Goal: Task Accomplishment & Management: Complete application form

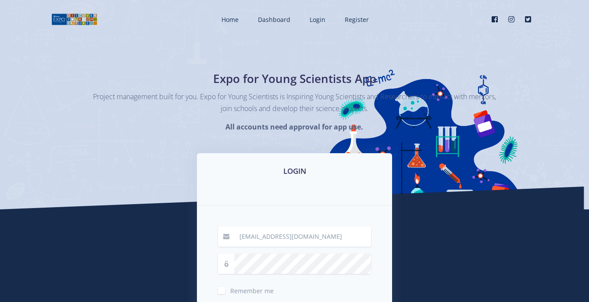
drag, startPoint x: 184, startPoint y: 243, endPoint x: 224, endPoint y: 301, distance: 70.6
click at [184, 243] on div "LOGIN [EMAIL_ADDRESS][DOMAIN_NAME] Remember me Login" at bounding box center [295, 266] width 500 height 226
drag, startPoint x: 210, startPoint y: 253, endPoint x: 217, endPoint y: 287, distance: 33.9
click at [217, 287] on div "[EMAIL_ADDRESS][DOMAIN_NAME] Remember me Login" at bounding box center [294, 280] width 195 height 150
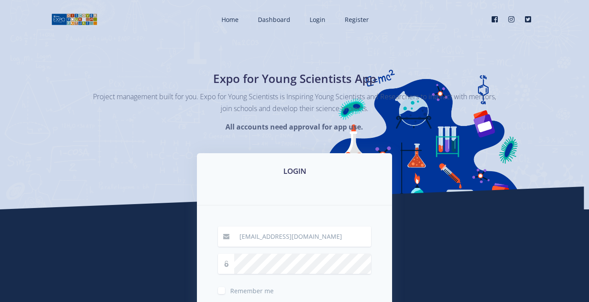
drag, startPoint x: 217, startPoint y: 287, endPoint x: 221, endPoint y: 291, distance: 6.8
click at [230, 291] on label "Remember me" at bounding box center [251, 288] width 43 height 7
click at [230, 290] on input "Remember me" at bounding box center [233, 287] width 6 height 6
checkbox input "true"
click at [227, 268] on span at bounding box center [226, 263] width 17 height 20
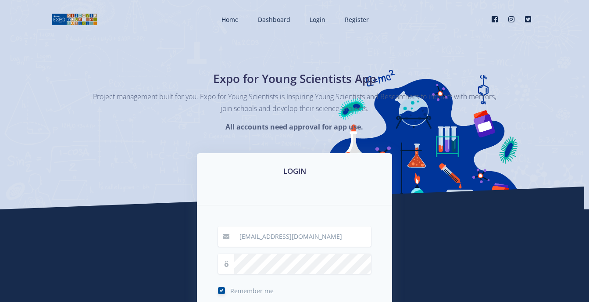
drag, startPoint x: 227, startPoint y: 268, endPoint x: 231, endPoint y: 262, distance: 7.8
click at [231, 262] on span at bounding box center [226, 263] width 17 height 20
click at [207, 263] on div "mmaronaMashigo@gmail.com Remember me Login" at bounding box center [294, 280] width 195 height 150
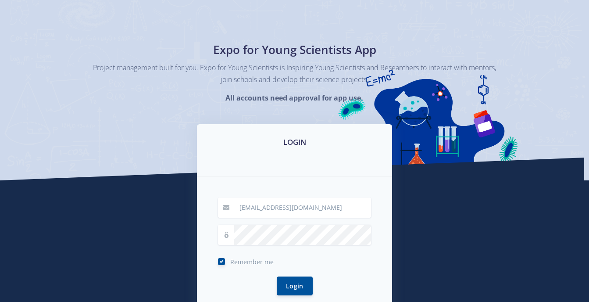
scroll to position [35, 0]
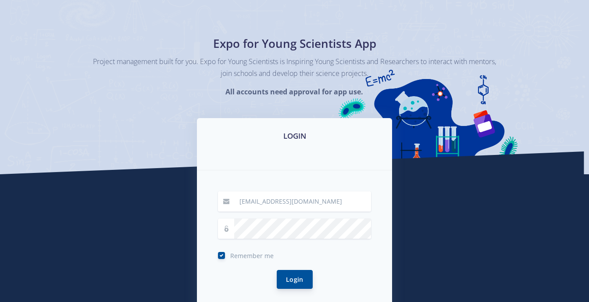
click at [282, 274] on button "Login" at bounding box center [295, 279] width 36 height 19
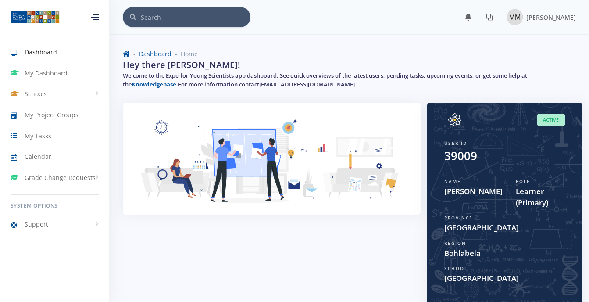
scroll to position [7, 7]
click at [398, 248] on div at bounding box center [271, 223] width 311 height 240
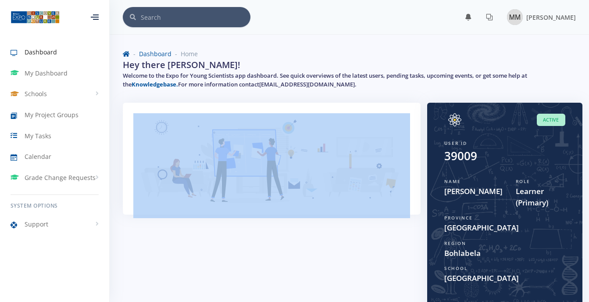
click at [398, 248] on div at bounding box center [271, 223] width 311 height 240
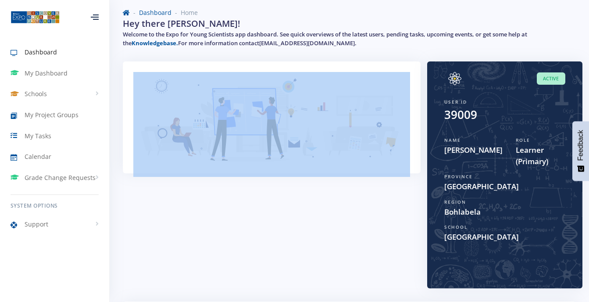
scroll to position [36, 0]
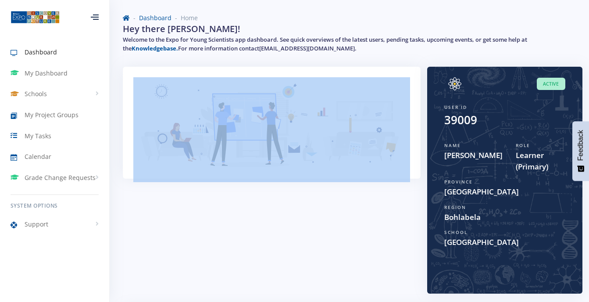
click at [220, 109] on img at bounding box center [271, 129] width 277 height 105
click at [242, 126] on img at bounding box center [271, 129] width 277 height 105
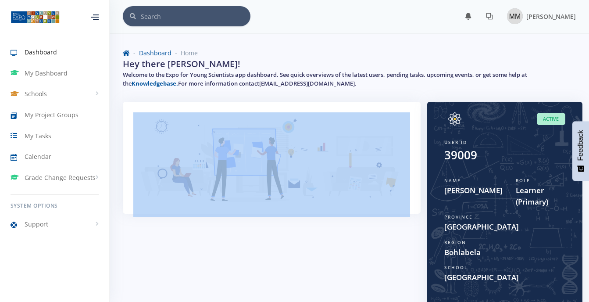
scroll to position [0, 0]
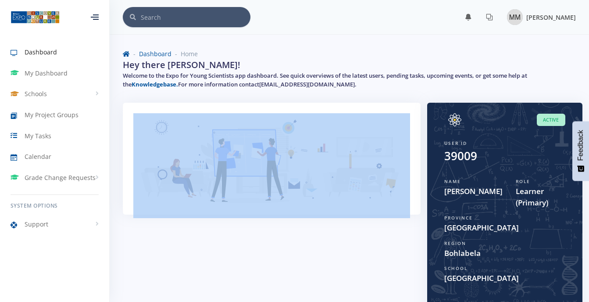
click at [507, 18] on img at bounding box center [515, 17] width 16 height 16
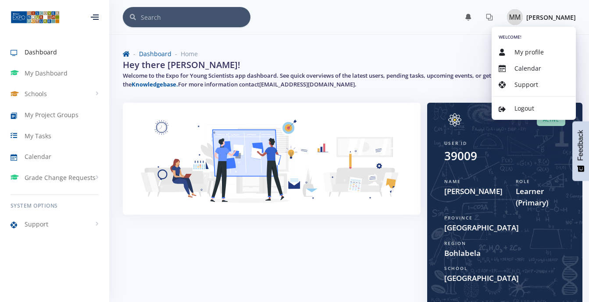
click at [457, 34] on nav "× You have 0 notifications. View all" at bounding box center [349, 17] width 479 height 35
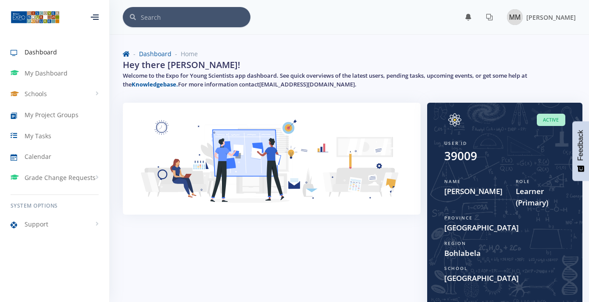
click at [366, 101] on div "Dashboard Home Hey there Mmarona Mashigo! Welcome to the Expo for Young Scienti…" at bounding box center [349, 71] width 466 height 64
click at [550, 121] on span "Active" at bounding box center [551, 120] width 28 height 13
click at [507, 14] on img at bounding box center [515, 17] width 16 height 16
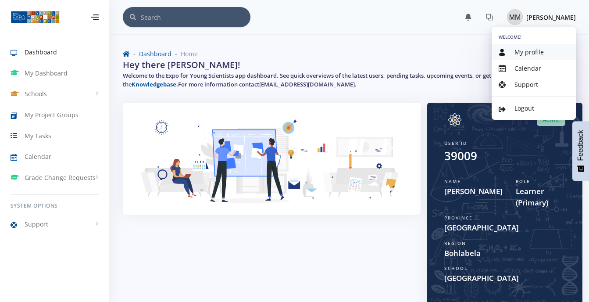
click at [506, 51] on link "My profile" at bounding box center [533, 52] width 84 height 16
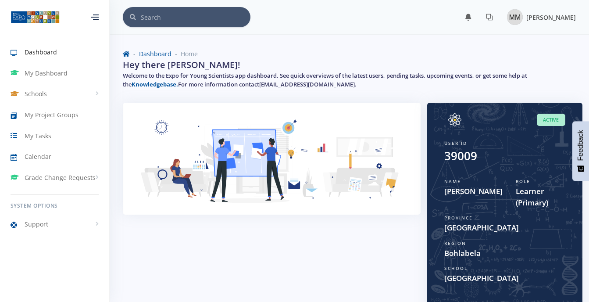
click at [514, 14] on img at bounding box center [515, 17] width 16 height 16
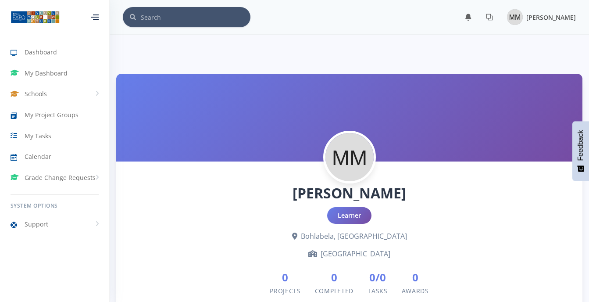
scroll to position [7, 7]
click at [352, 146] on img at bounding box center [349, 156] width 51 height 51
click at [38, 112] on span "My Project Groups" at bounding box center [52, 114] width 54 height 9
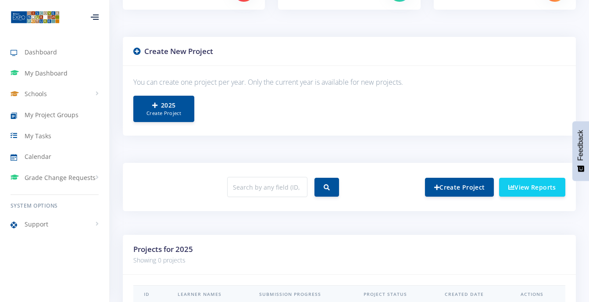
scroll to position [193, 0]
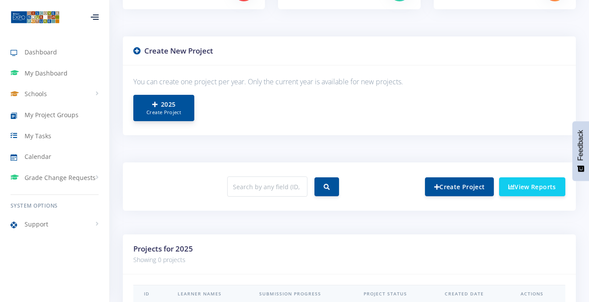
click at [184, 112] on small "Create Project" at bounding box center [163, 112] width 43 height 7
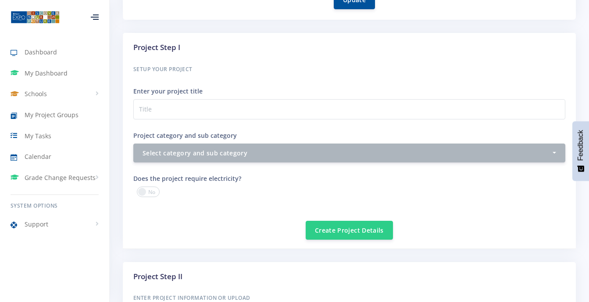
scroll to position [333, 0]
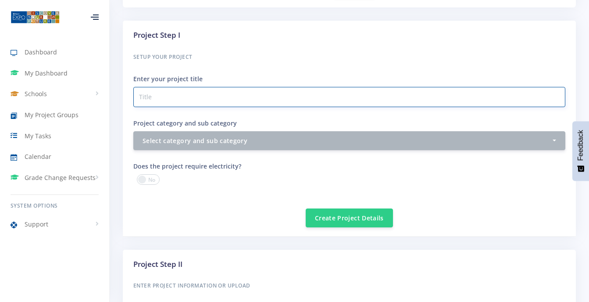
click at [137, 94] on input "Project category and sub category" at bounding box center [349, 97] width 432 height 20
type input "Magneti motor generate"
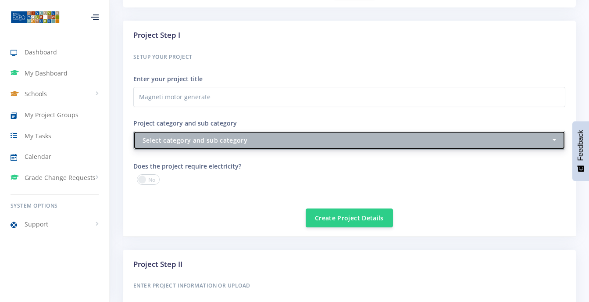
click at [201, 138] on div "Select category and sub category" at bounding box center [346, 139] width 408 height 9
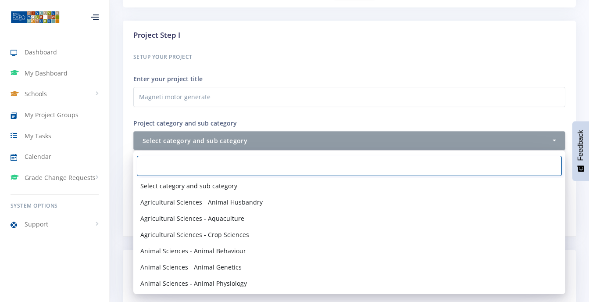
click at [139, 165] on input "Search" at bounding box center [349, 166] width 425 height 20
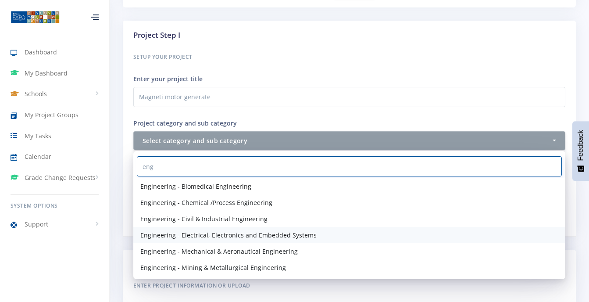
type input "eng"
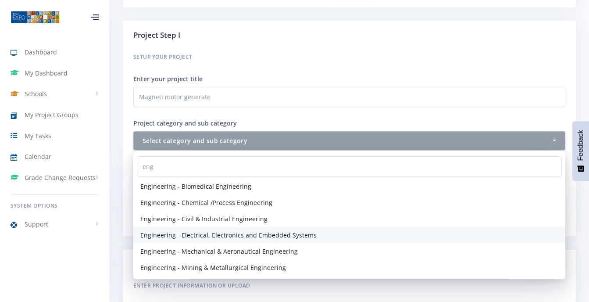
click at [218, 238] on span "Engineering - Electrical, Electronics and Embedded Systems" at bounding box center [228, 234] width 176 height 9
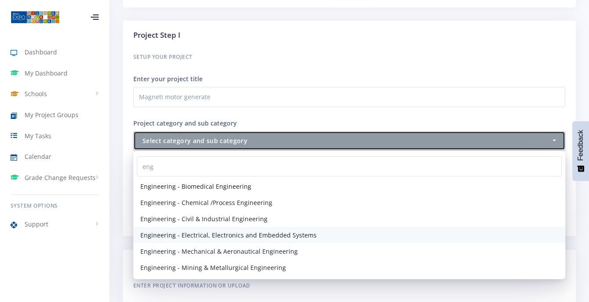
select select "44"
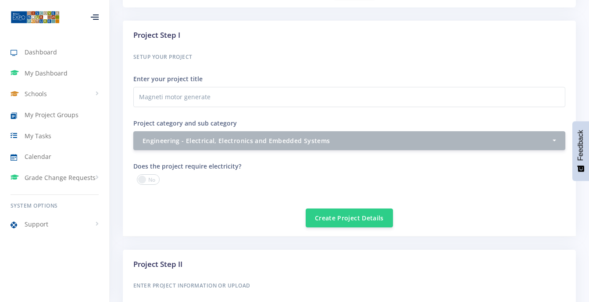
click at [139, 181] on span at bounding box center [148, 179] width 23 height 11
click at [0, 0] on input "checkbox" at bounding box center [0, 0] width 0 height 0
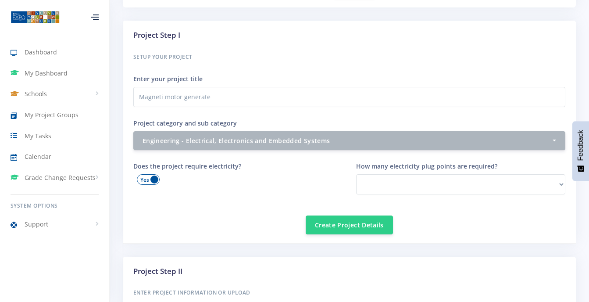
click at [149, 174] on span at bounding box center [148, 179] width 23 height 11
click at [0, 0] on input "checkbox" at bounding box center [0, 0] width 0 height 0
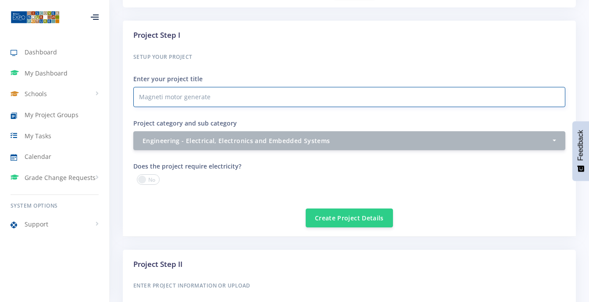
click at [163, 97] on input "Magneti motor generate" at bounding box center [349, 97] width 432 height 20
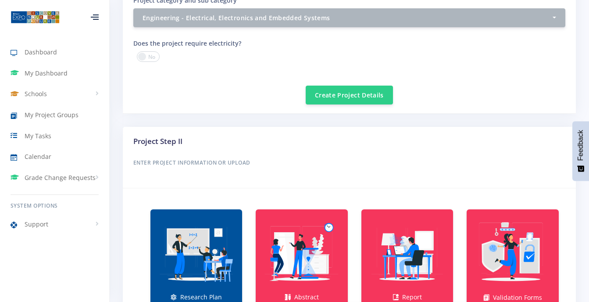
scroll to position [473, 0]
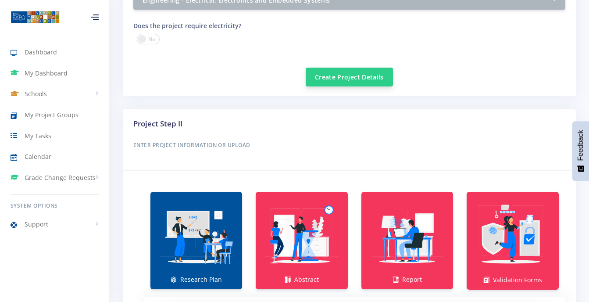
type input "Magnetic motor generate"
click at [353, 74] on button "Create Project Details" at bounding box center [349, 77] width 87 height 19
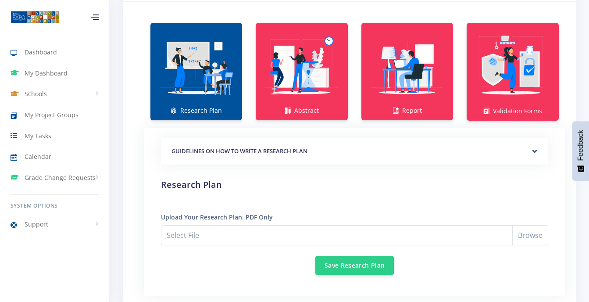
scroll to position [666, 0]
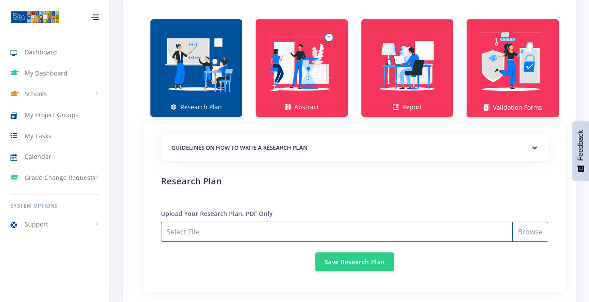
click at [534, 234] on input "Select File" at bounding box center [354, 231] width 387 height 20
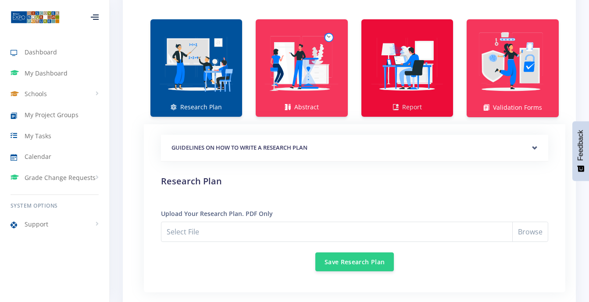
click at [426, 81] on img at bounding box center [407, 64] width 78 height 78
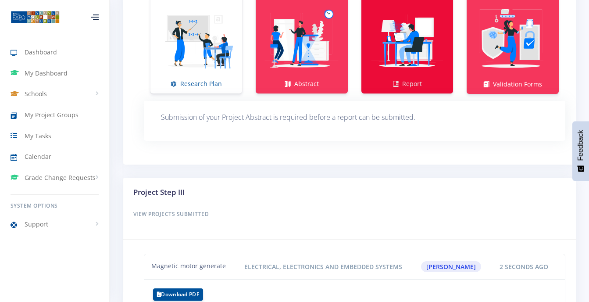
scroll to position [698, 0]
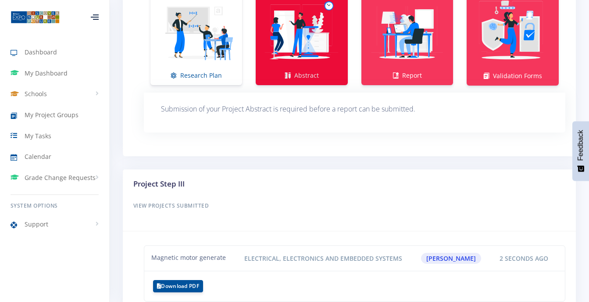
click at [297, 62] on img at bounding box center [302, 32] width 78 height 78
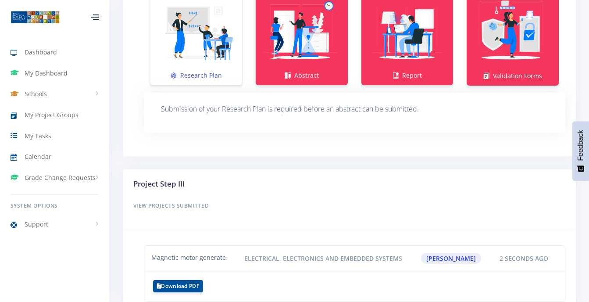
click at [217, 57] on img at bounding box center [196, 32] width 78 height 78
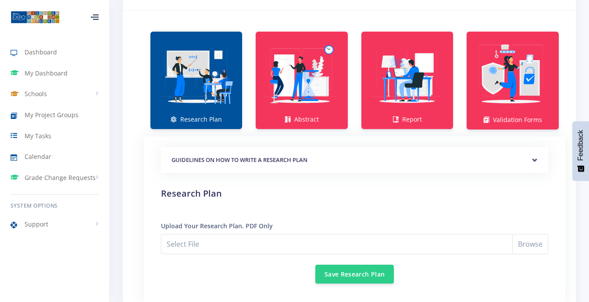
scroll to position [636, 0]
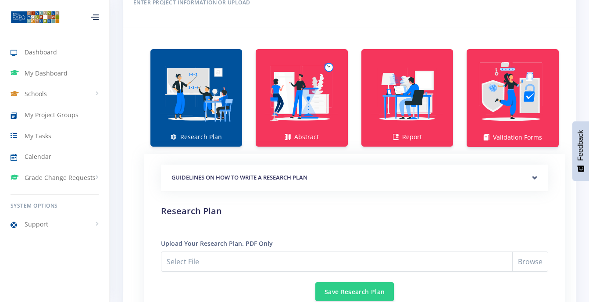
click at [187, 135] on link "Research Plan" at bounding box center [196, 97] width 92 height 97
click at [199, 87] on img at bounding box center [196, 93] width 78 height 78
click at [209, 132] on link "Research Plan" at bounding box center [196, 97] width 92 height 97
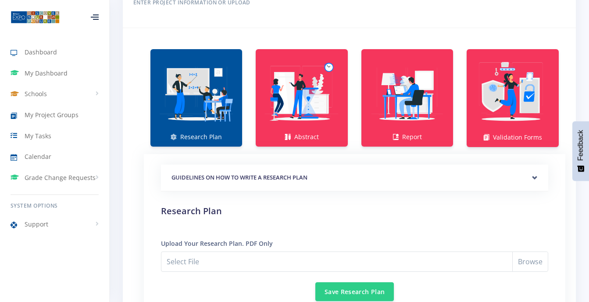
click at [224, 53] on link "Research Plan" at bounding box center [196, 97] width 92 height 97
click at [224, 54] on link "Research Plan" at bounding box center [196, 97] width 92 height 97
click at [172, 134] on icon at bounding box center [174, 137] width 6 height 6
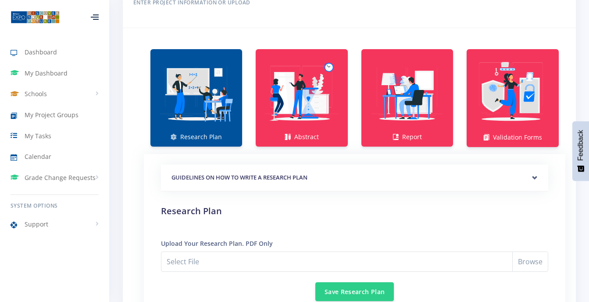
click at [172, 134] on icon at bounding box center [174, 137] width 6 height 6
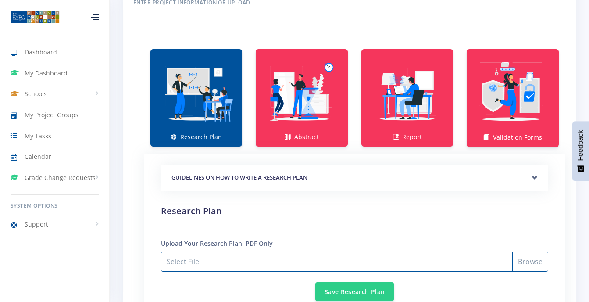
click at [528, 265] on input "Select File" at bounding box center [354, 261] width 387 height 20
type input "C:\fakepath\research plan mmarona.pdf"
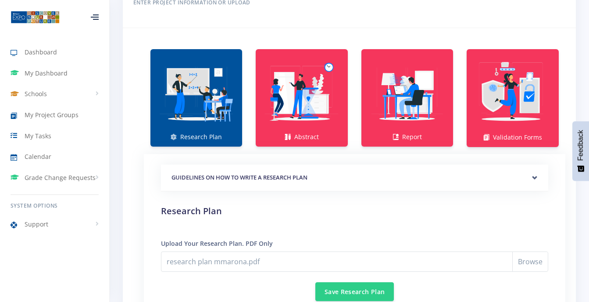
click at [201, 125] on img at bounding box center [196, 93] width 78 height 78
click at [341, 295] on button "Save Research Plan" at bounding box center [354, 290] width 78 height 19
click at [341, 292] on button "Save Research Plan" at bounding box center [354, 290] width 78 height 19
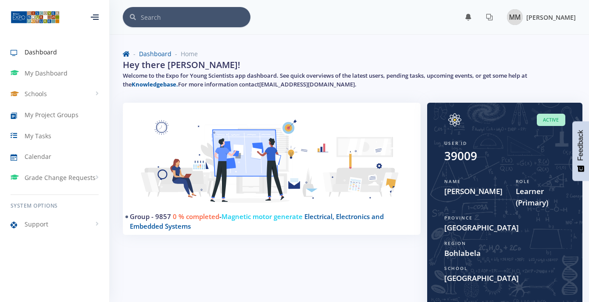
click at [507, 18] on img at bounding box center [515, 17] width 16 height 16
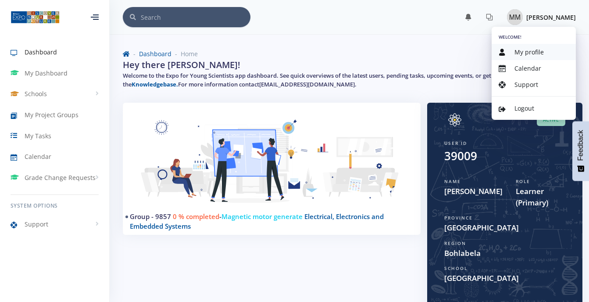
click at [530, 49] on span "My profile" at bounding box center [528, 52] width 29 height 8
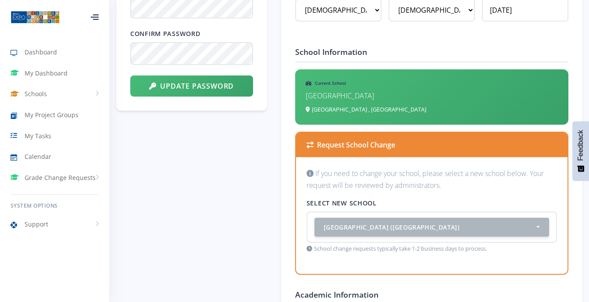
scroll to position [792, 0]
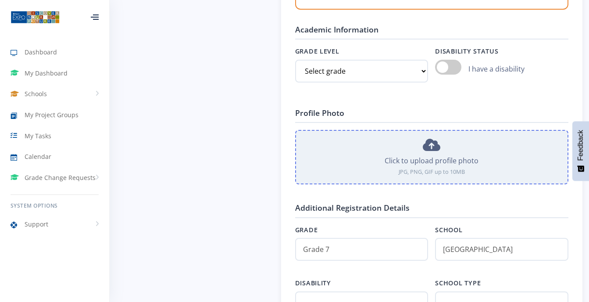
click at [422, 144] on label "Click to upload profile photo JPG, PNG, GIF up to 10MB" at bounding box center [431, 157] width 273 height 54
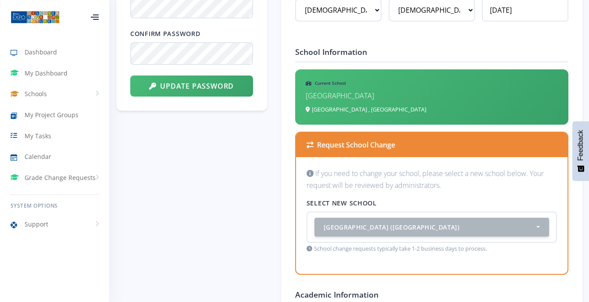
scroll to position [264, 0]
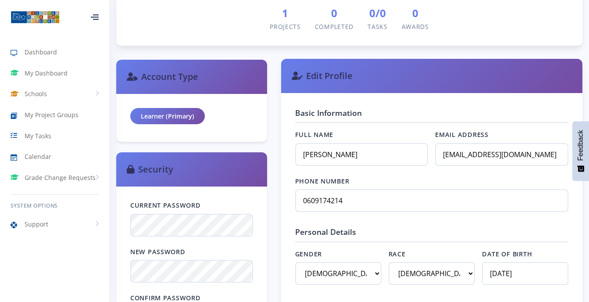
click at [290, 75] on div "Edit Profile" at bounding box center [431, 76] width 301 height 34
click at [300, 71] on icon at bounding box center [296, 75] width 11 height 9
click at [313, 74] on h3 "Edit Profile" at bounding box center [431, 75] width 280 height 13
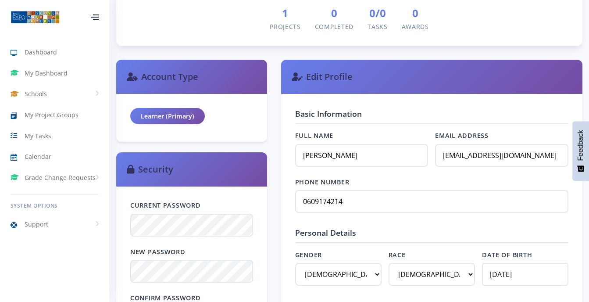
click at [297, 18] on span "1" at bounding box center [285, 13] width 31 height 16
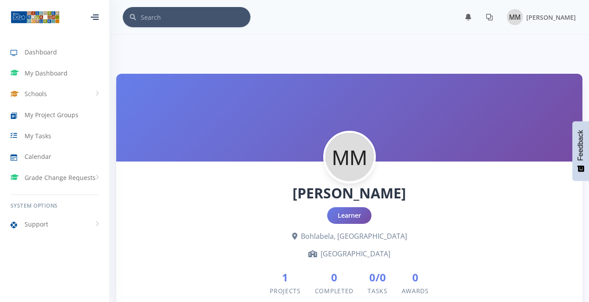
click at [486, 18] on icon at bounding box center [489, 17] width 7 height 7
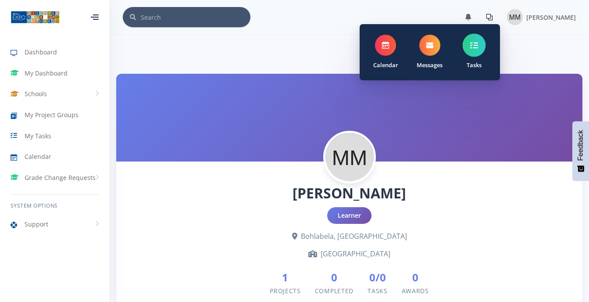
click at [470, 50] on span at bounding box center [473, 45] width 23 height 23
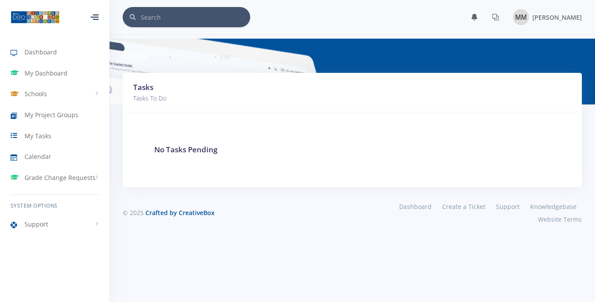
scroll to position [7, 7]
click at [533, 17] on span "[PERSON_NAME]" at bounding box center [558, 17] width 50 height 8
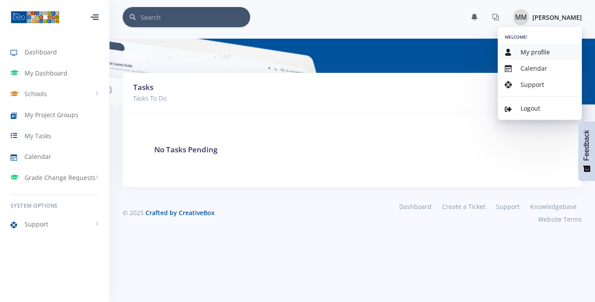
click at [526, 50] on span "My profile" at bounding box center [535, 52] width 29 height 8
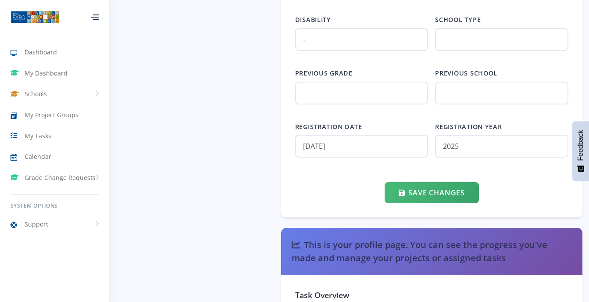
scroll to position [1319, 0]
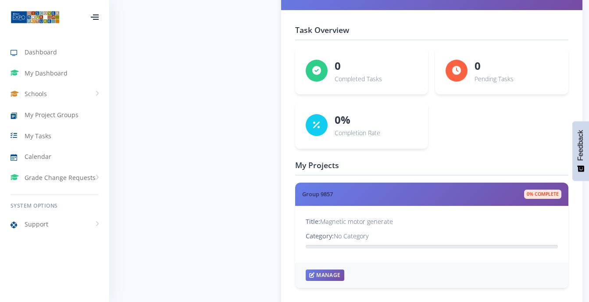
click at [295, 164] on h4 "My Projects" at bounding box center [431, 167] width 273 height 16
click at [308, 169] on h4 "My Projects" at bounding box center [431, 167] width 273 height 16
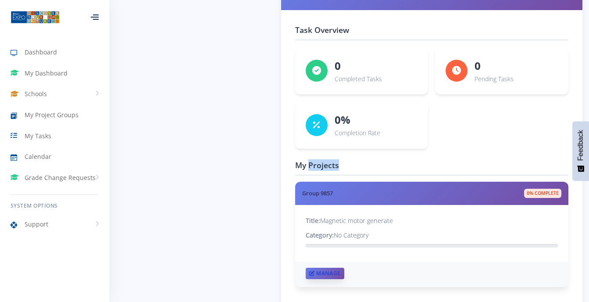
click at [321, 274] on link "Manage" at bounding box center [325, 272] width 39 height 11
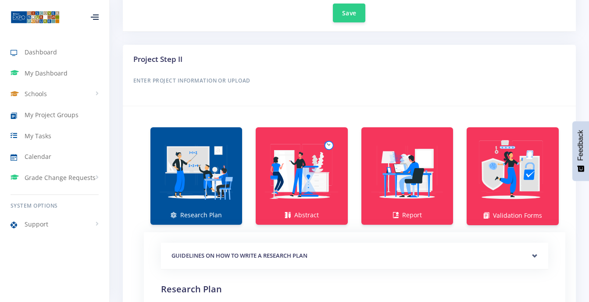
scroll to position [792, 0]
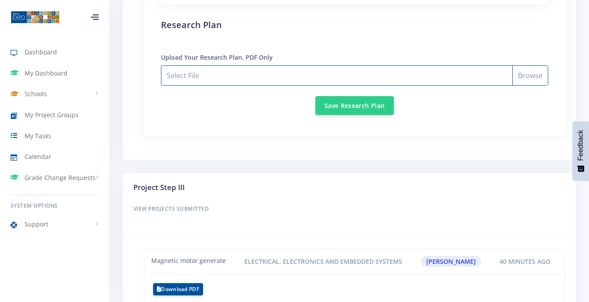
click at [526, 73] on input "Select File" at bounding box center [354, 75] width 387 height 20
type input "C:\fakepath\research plan mmarona.pdf"
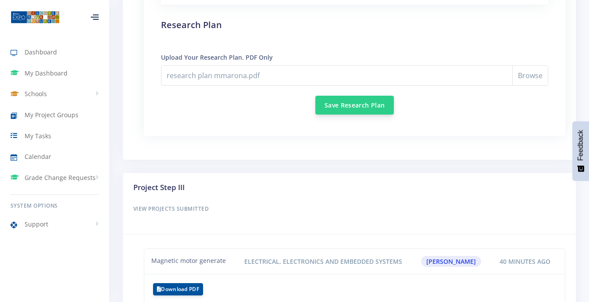
click at [349, 104] on button "Save Research Plan" at bounding box center [354, 105] width 78 height 19
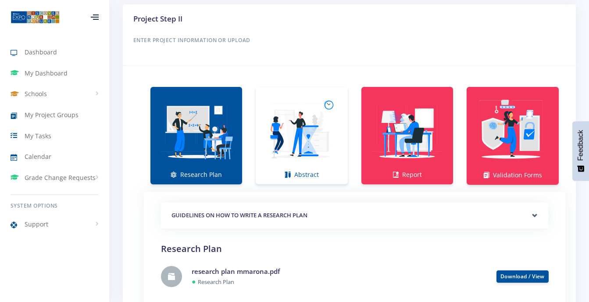
scroll to position [601, 0]
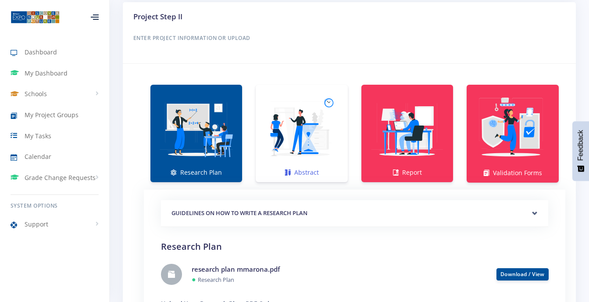
click at [313, 136] on img at bounding box center [302, 129] width 78 height 78
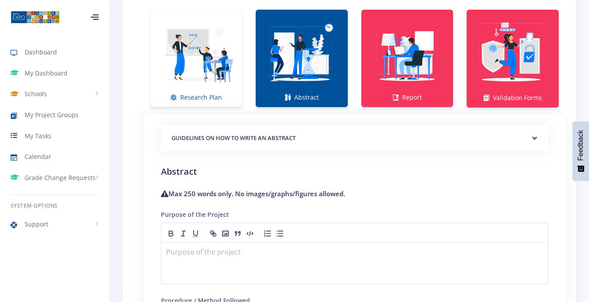
scroll to position [800, 0]
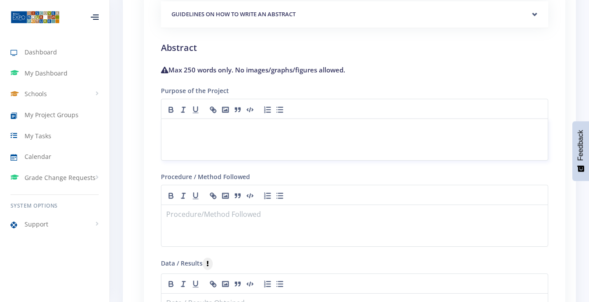
click at [167, 127] on p at bounding box center [355, 129] width 376 height 12
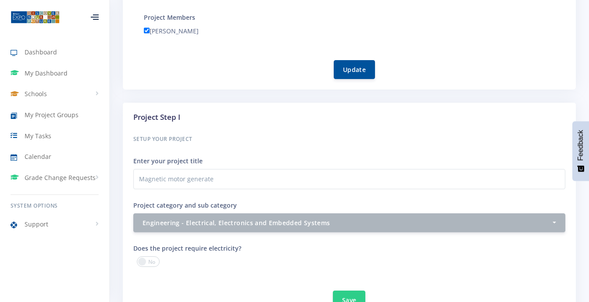
scroll to position [536, 0]
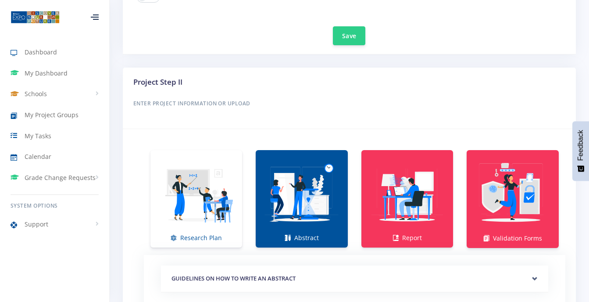
click at [339, 205] on img at bounding box center [302, 194] width 78 height 78
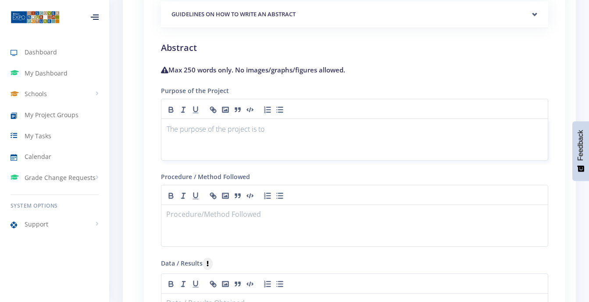
click at [266, 129] on p "The purpose of the project is to" at bounding box center [355, 129] width 376 height 12
click at [417, 28] on div "GUIDELINES ON HOW TO WRITE AN ABSTRACT" at bounding box center [354, 14] width 387 height 27
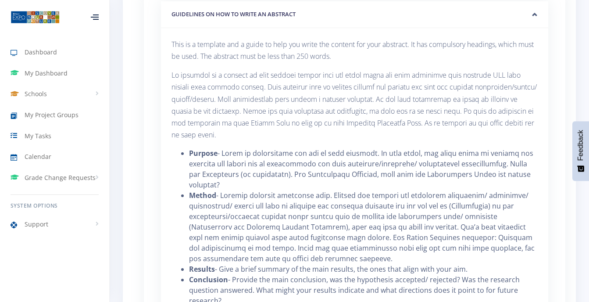
scroll to position [1063, 0]
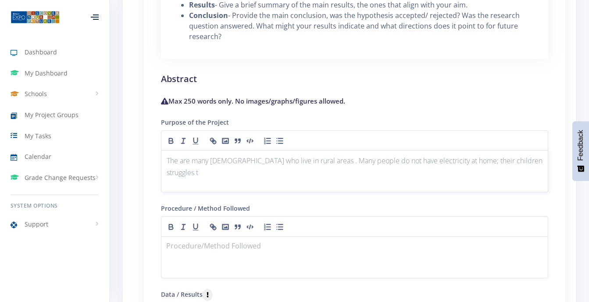
click at [199, 161] on p "The are many south african who live in rural areas . Many people do not have el…" at bounding box center [355, 167] width 376 height 24
click at [265, 161] on p "The are many south african who live in rural areas . Many people do not have el…" at bounding box center [355, 167] width 376 height 24
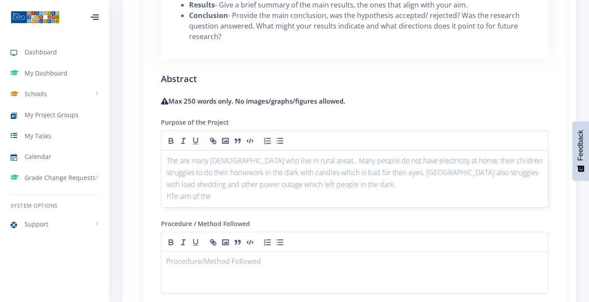
click at [171, 190] on p "hTe aim of the" at bounding box center [355, 196] width 376 height 12
click at [170, 190] on p "Te aim of the" at bounding box center [355, 196] width 376 height 12
click at [212, 190] on p "The aim of the" at bounding box center [355, 196] width 376 height 12
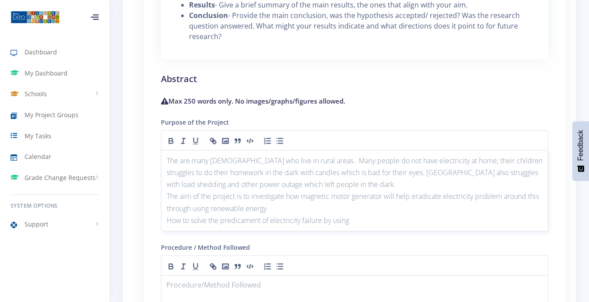
click at [351, 214] on p "How to solve the predicament of electricity failure by using" at bounding box center [355, 220] width 376 height 12
click at [408, 155] on p "The are many south african who live in rural areas . Many people do not have el…" at bounding box center [355, 173] width 376 height 36
click at [466, 214] on p "How to solve the predicament of electricity failure by using new product method…" at bounding box center [355, 220] width 376 height 12
click at [461, 214] on p "How to solve the predicament of electricity failure by using new product method…" at bounding box center [355, 220] width 376 height 12
click at [282, 202] on p "The aim of the project is to investigate how magnetic motor generator will help…" at bounding box center [355, 202] width 376 height 24
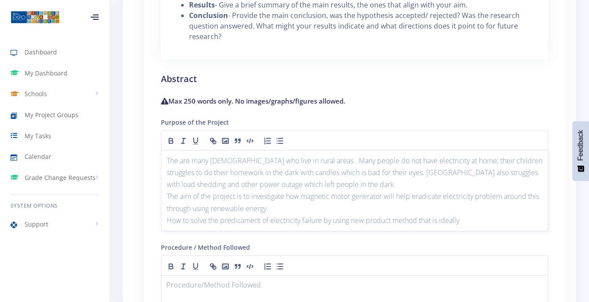
click at [462, 214] on p "How to solve the predicament of electricity failure by using new product method…" at bounding box center [355, 220] width 376 height 12
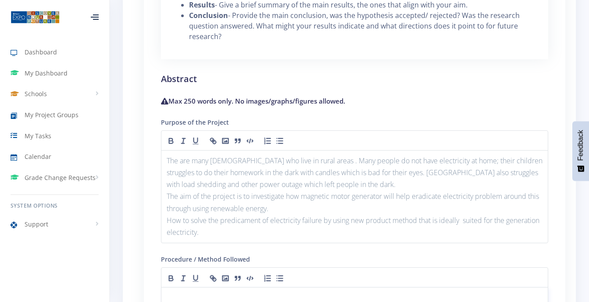
click at [176, 291] on p at bounding box center [355, 297] width 376 height 12
click at [214, 155] on p "The are many south African who live in rural areas . Many people do not have el…" at bounding box center [355, 173] width 376 height 36
click at [267, 139] on line "button" at bounding box center [269, 139] width 4 height 0
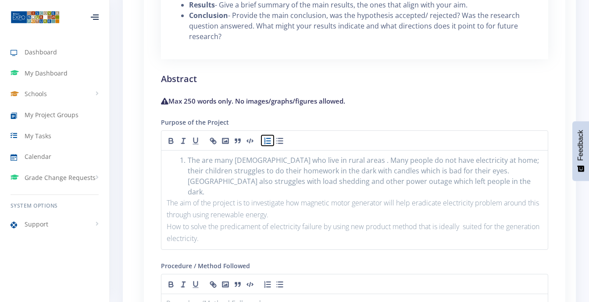
click at [263, 136] on icon "button" at bounding box center [267, 140] width 9 height 9
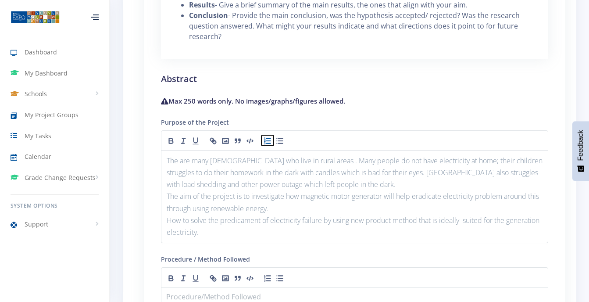
click at [263, 136] on icon "button" at bounding box center [267, 140] width 9 height 9
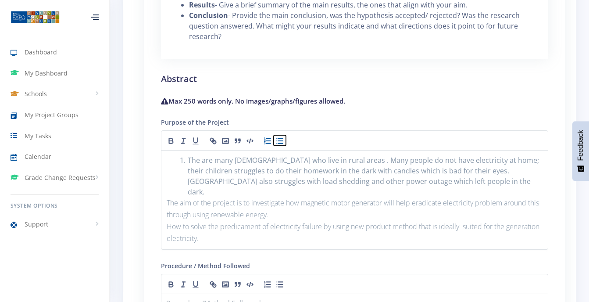
click at [280, 136] on icon "button" at bounding box center [279, 140] width 9 height 9
click at [265, 140] on icon "button" at bounding box center [264, 140] width 1 height 1
click at [279, 141] on line "button" at bounding box center [280, 141] width 4 height 0
click at [162, 187] on div "The are many South African who live in rural areas . Many people do not have el…" at bounding box center [354, 200] width 387 height 100
click at [281, 136] on icon "button" at bounding box center [279, 140] width 9 height 9
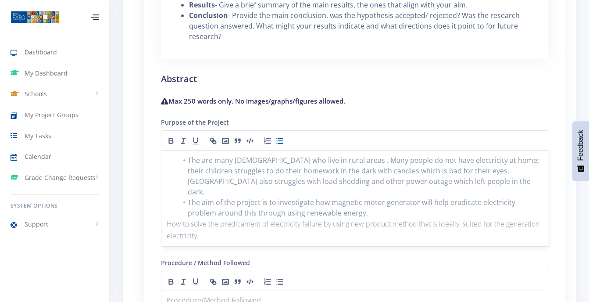
click at [165, 204] on div "The are many South African who live in rural areas . Many people do not have el…" at bounding box center [354, 198] width 387 height 96
click at [280, 136] on icon "button" at bounding box center [279, 140] width 9 height 9
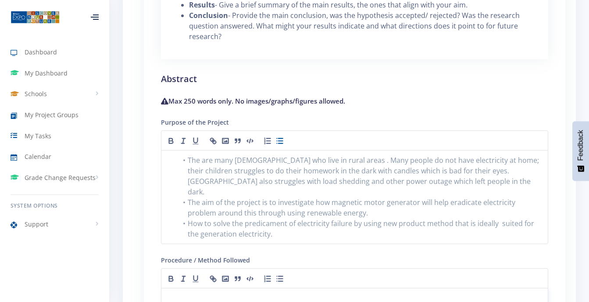
click at [169, 292] on p at bounding box center [355, 298] width 376 height 12
click at [181, 136] on icon "button" at bounding box center [183, 140] width 9 height 9
click at [197, 138] on icon "button" at bounding box center [196, 140] width 4 height 5
click at [165, 135] on button "button" at bounding box center [171, 140] width 12 height 11
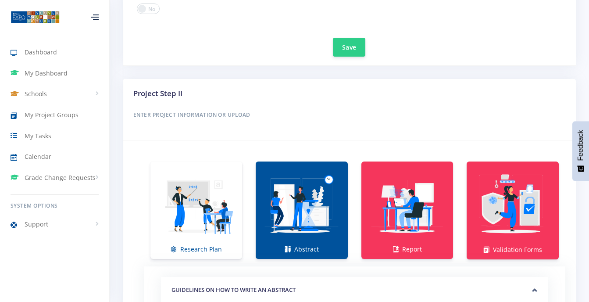
scroll to position [535, 0]
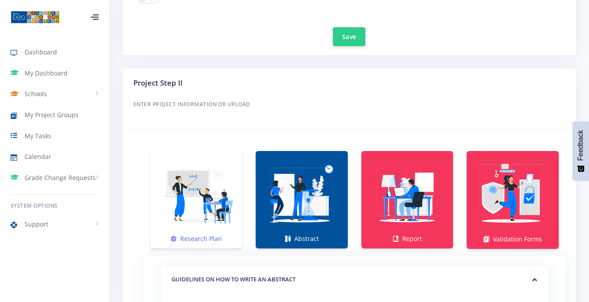
click at [185, 200] on img at bounding box center [196, 195] width 78 height 78
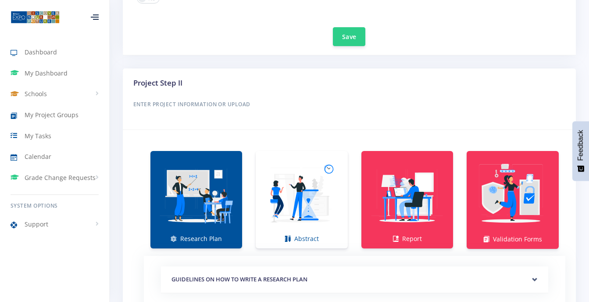
click at [201, 238] on link "Research Plan" at bounding box center [196, 199] width 92 height 97
click at [300, 235] on link "Abstract" at bounding box center [302, 199] width 92 height 97
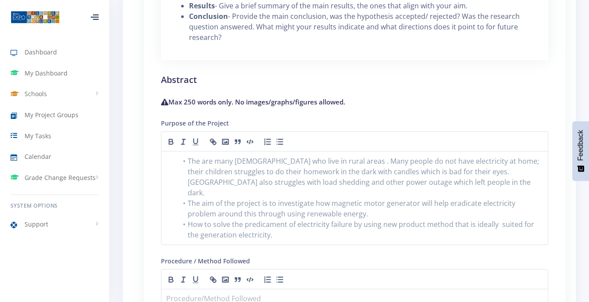
scroll to position [1326, 0]
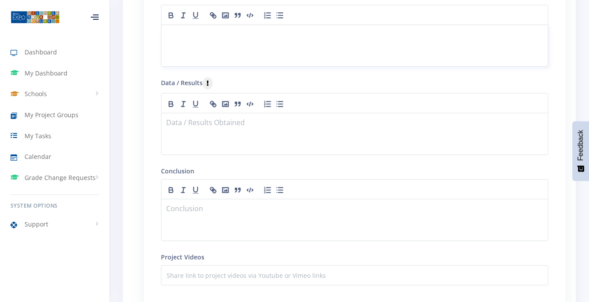
click at [165, 25] on div at bounding box center [354, 46] width 387 height 42
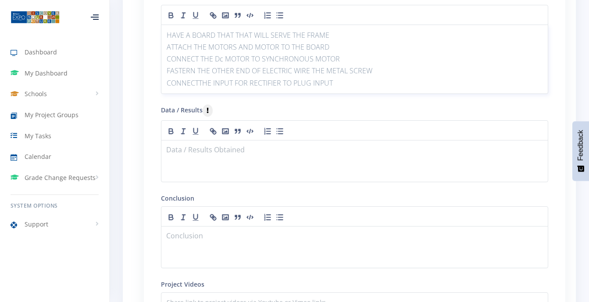
click at [219, 77] on p "CONNECTTHE INPUT FOR RECTIFIER TO PLUG INPUT" at bounding box center [355, 83] width 376 height 12
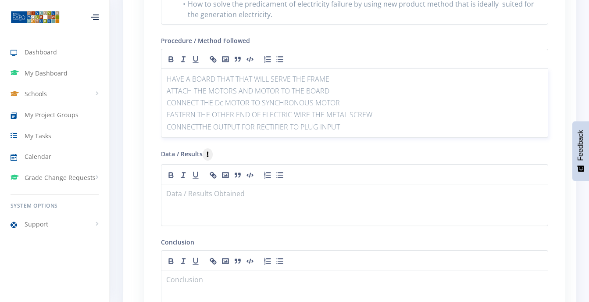
scroll to position [1274, 0]
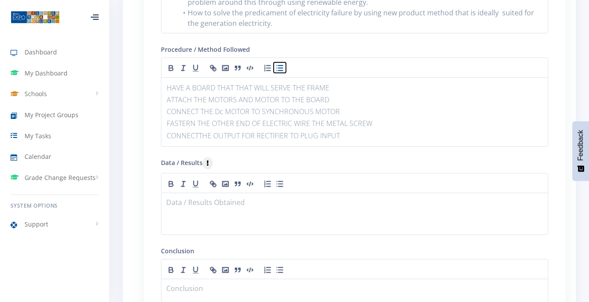
click at [275, 64] on icon "button" at bounding box center [279, 68] width 9 height 9
click at [164, 103] on div "HAVE A BOARD THAT THAT WILL SERVE THE FRAME ATTACH THE MOTORS AND MOTOR TO THE …" at bounding box center [354, 111] width 387 height 68
click at [276, 62] on button "button" at bounding box center [280, 67] width 12 height 11
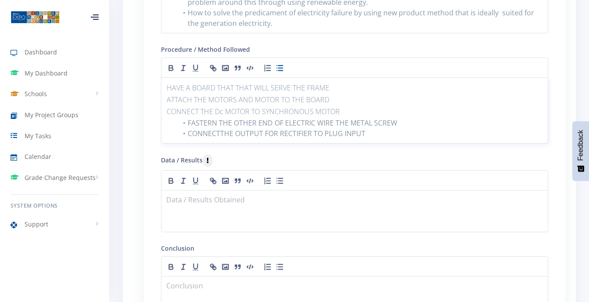
click at [167, 106] on p "CONNECT THE Dc MOTOR TO SYNCHRONOUS MOTOR" at bounding box center [355, 112] width 376 height 12
click at [284, 64] on icon "button" at bounding box center [279, 68] width 9 height 9
click at [165, 81] on div "HAVE A BOARD THAT THAT WILL SERVE THE FRAME ATTACH THE MOTORS AND MOTOR TO THE …" at bounding box center [354, 109] width 387 height 65
click at [278, 64] on icon "button" at bounding box center [279, 68] width 9 height 9
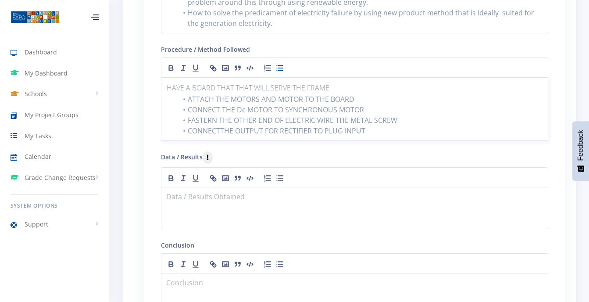
click at [166, 77] on div "HAVE A BOARD THAT THAT WILL SERVE THE FRAME ATTACH THE MOTORS AND MOTOR TO THE …" at bounding box center [354, 109] width 387 height 64
click at [275, 64] on icon "button" at bounding box center [279, 68] width 9 height 9
click at [167, 190] on p at bounding box center [355, 196] width 376 height 12
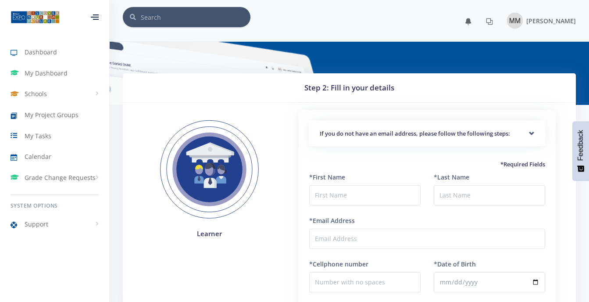
scroll to position [7, 7]
click at [507, 23] on img at bounding box center [515, 21] width 16 height 16
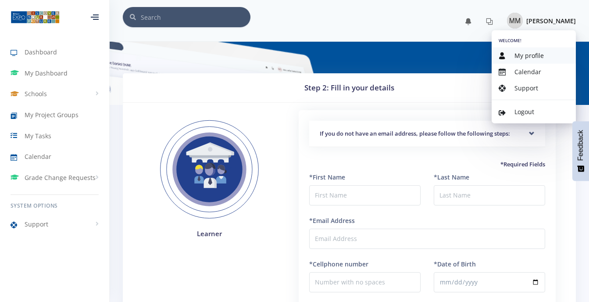
click at [514, 59] on span "My profile" at bounding box center [528, 55] width 29 height 8
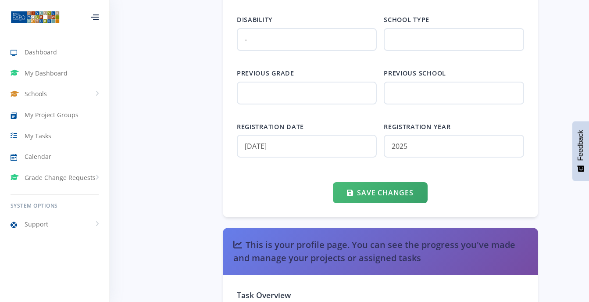
scroll to position [1301, 0]
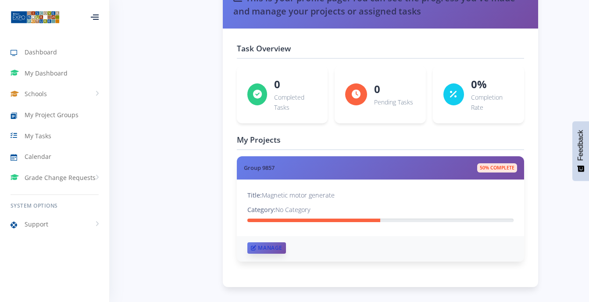
click at [274, 244] on link "Manage" at bounding box center [266, 247] width 39 height 11
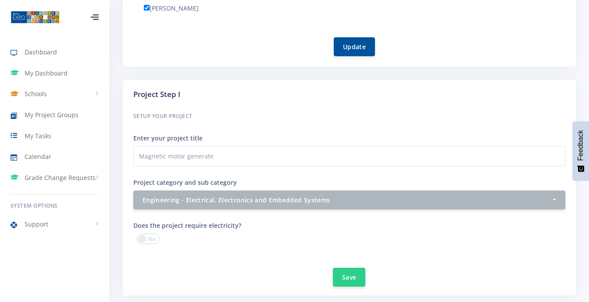
scroll to position [528, 0]
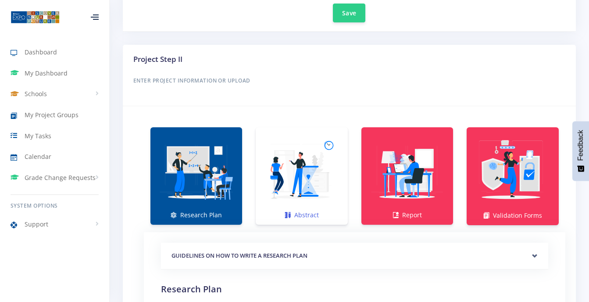
click at [319, 204] on img at bounding box center [302, 171] width 78 height 78
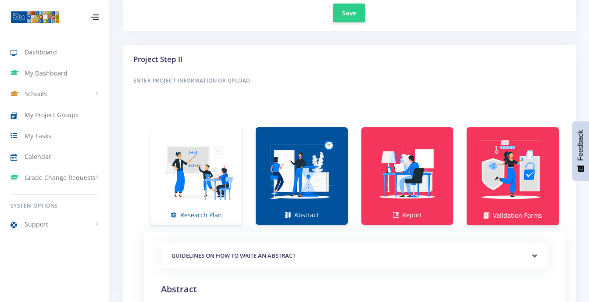
click at [319, 204] on img at bounding box center [302, 171] width 78 height 78
click at [299, 217] on link "Abstract" at bounding box center [302, 175] width 92 height 97
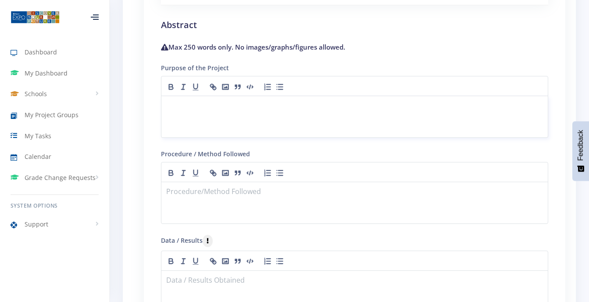
click at [168, 106] on p at bounding box center [355, 106] width 376 height 12
click at [149, 50] on div "GUIDELINES ON HOW TO WRITE A RESEARCH PLAN Research Plan Templates for: Social …" at bounding box center [354, 230] width 421 height 524
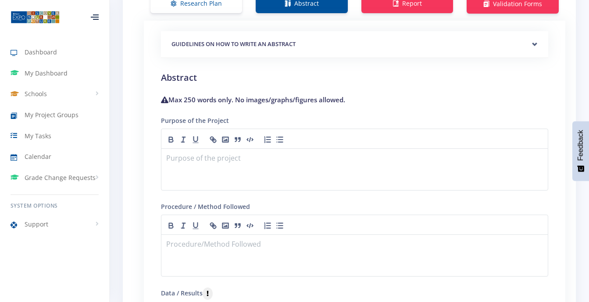
scroll to position [721, 0]
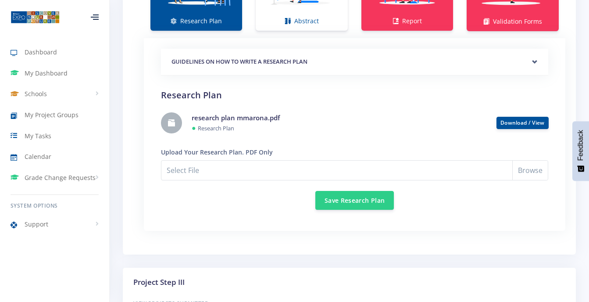
scroll to position [881, 0]
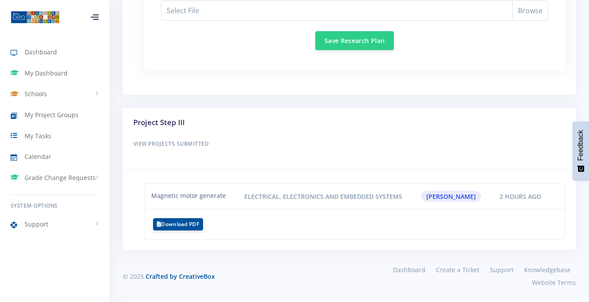
click at [507, 200] on span "2 hours ago" at bounding box center [520, 196] width 53 height 11
click at [364, 37] on button "Save Research Plan" at bounding box center [354, 40] width 78 height 19
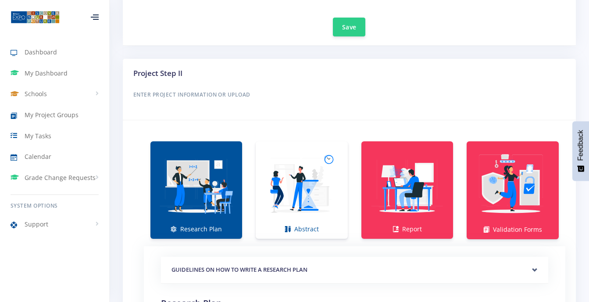
scroll to position [555, 0]
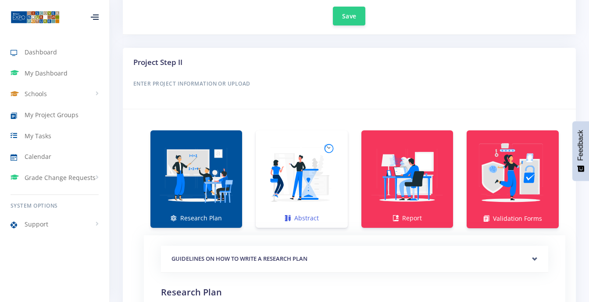
click at [334, 217] on link "Abstract" at bounding box center [302, 178] width 92 height 97
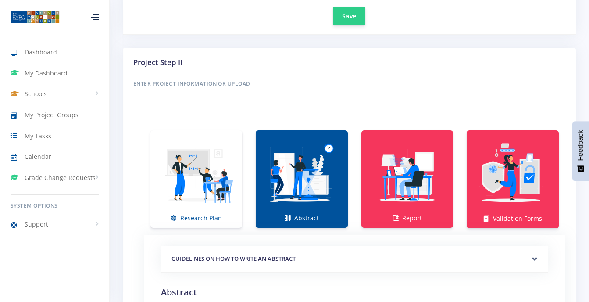
click at [308, 220] on link "Abstract" at bounding box center [302, 178] width 92 height 97
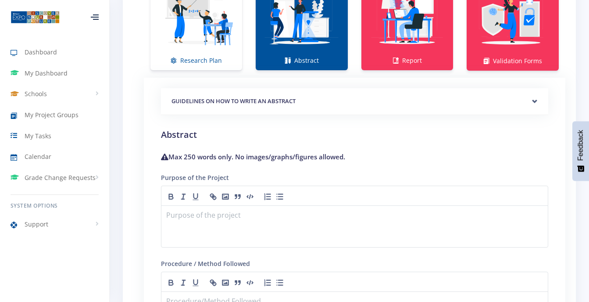
scroll to position [713, 0]
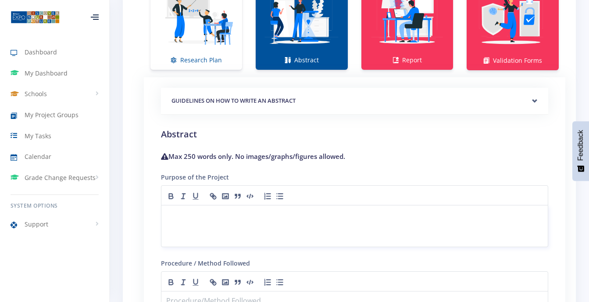
click at [163, 213] on div at bounding box center [354, 226] width 387 height 42
click at [227, 195] on icon "button" at bounding box center [225, 196] width 9 height 9
click at [163, 210] on div at bounding box center [354, 226] width 387 height 42
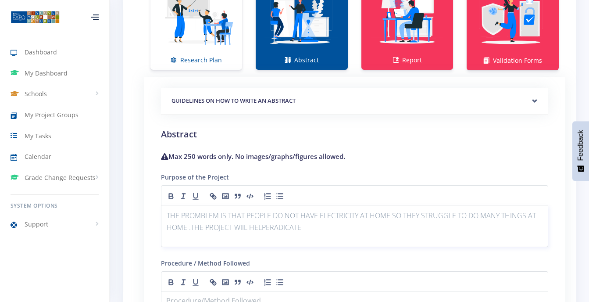
click at [264, 226] on p "THE PROMBLEM IS THAT PEOPLE DO NOT HAVE ELECTRICITY AT HOME SO THEY STRUGGLE TO…" at bounding box center [355, 222] width 376 height 24
click at [303, 225] on p "THE PROMBLEM IS THAT PEOPLE DO NOT HAVE ELECTRICITY AT HOME SO THEY STRUGGLE TO…" at bounding box center [355, 222] width 376 height 24
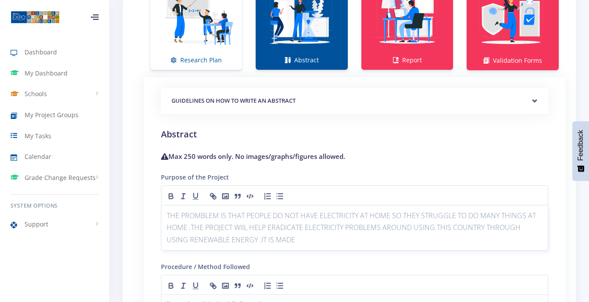
click at [303, 225] on p "THE PROMBLEM IS THAT PEOPLE DO NOT HAVE ELECTRICITY AT HOME SO THEY STRUGGLE TO…" at bounding box center [355, 228] width 376 height 36
click at [272, 238] on p "THE PROMBLEM IS THAT PEOPLE DO NOT HAVE ELECTRICITY AT HOME SO THEY STRUGGLE TO…" at bounding box center [355, 228] width 376 height 36
click at [197, 193] on icon "button" at bounding box center [196, 195] width 4 height 5
click at [195, 195] on icon "button" at bounding box center [195, 196] width 9 height 9
click at [184, 192] on icon "button" at bounding box center [183, 196] width 9 height 9
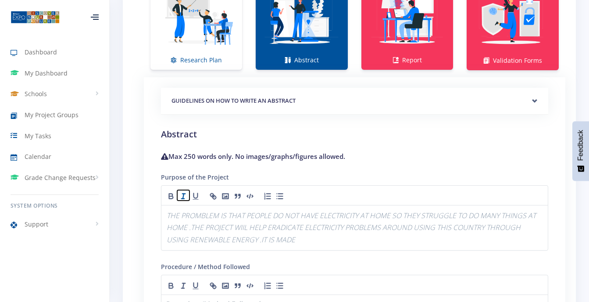
click at [185, 197] on icon "button" at bounding box center [183, 196] width 9 height 9
click at [283, 238] on p "THE PROMBLEM IS THAT PEOPLE DO NOT HAVE ELECTRICITY AT HOME SO THEY STRUGGLE TO…" at bounding box center [355, 228] width 376 height 36
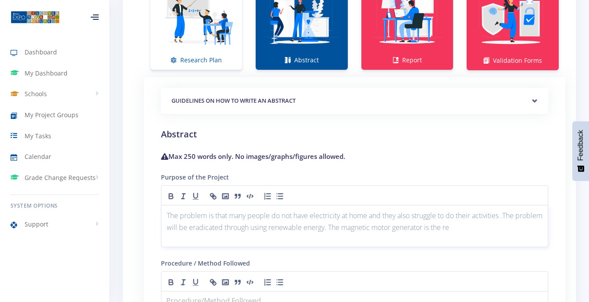
click at [482, 227] on p "The problem is that many people do not have electricity at home and they also s…" at bounding box center [355, 222] width 376 height 24
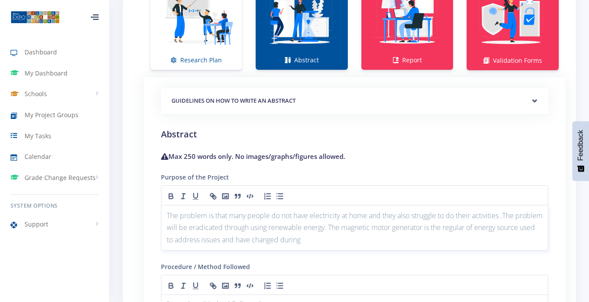
click at [343, 240] on p "The problem is that many people do not have electricity at home and they also s…" at bounding box center [355, 228] width 376 height 36
click at [412, 238] on p "The problem is that many people do not have electricity at home and they also s…" at bounding box center [355, 228] width 376 height 36
click at [187, 245] on p "The problem is that many people do not have electricity at home and they also s…" at bounding box center [355, 228] width 376 height 36
click at [191, 245] on p "The problem is that many people do not have electricity at home and they also s…" at bounding box center [355, 228] width 376 height 36
click at [189, 245] on p "The problem is that many people do not have electricity at home and they also s…" at bounding box center [355, 228] width 376 height 36
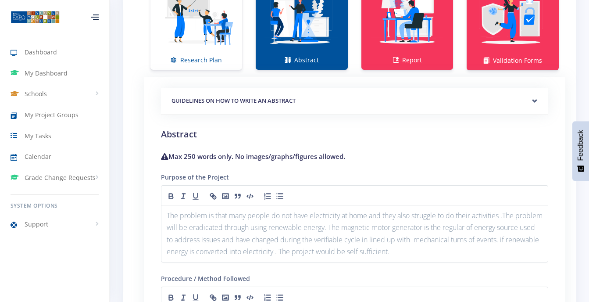
click at [93, 19] on icon at bounding box center [96, 19] width 6 height 1
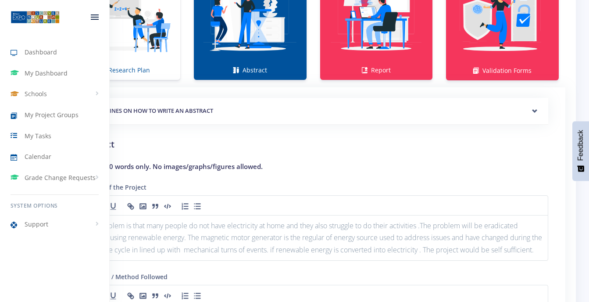
click at [96, 23] on div at bounding box center [94, 17] width 29 height 26
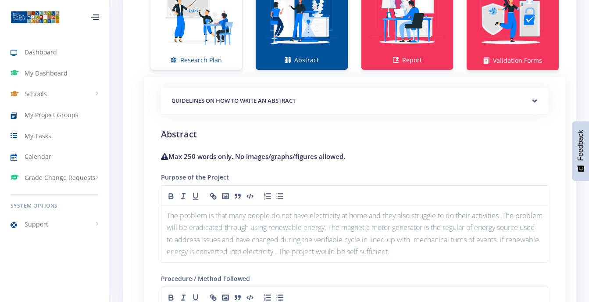
scroll to position [731, 0]
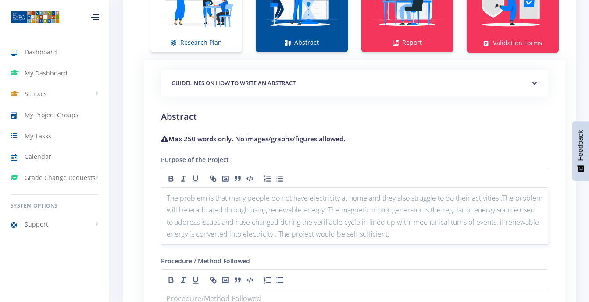
click at [165, 201] on div "The problem is that many people do not have electricity at home and they also s…" at bounding box center [354, 215] width 387 height 57
click at [276, 178] on icon "button" at bounding box center [279, 178] width 9 height 9
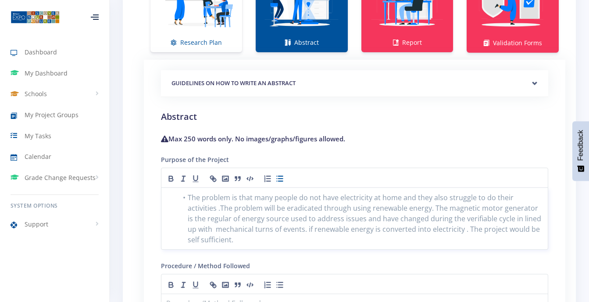
click at [220, 239] on li "The problem is that many people do not have electricity at home and they also s…" at bounding box center [359, 218] width 365 height 53
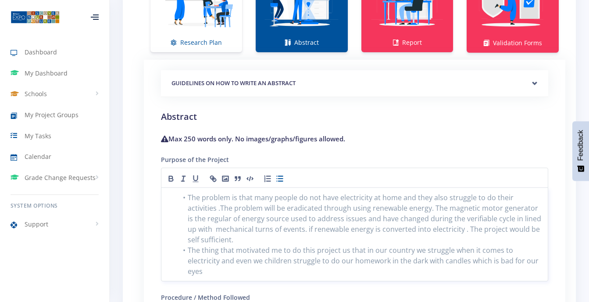
click at [516, 262] on li "The thing that motivated me to do this project us that in our country we strugg…" at bounding box center [359, 261] width 365 height 32
click at [519, 261] on li "The thing that motivated me to do this project us that in our country we strugg…" at bounding box center [359, 261] width 365 height 32
click at [275, 273] on li "The thing that motivated me to do this project us that in our country we strugg…" at bounding box center [359, 261] width 365 height 32
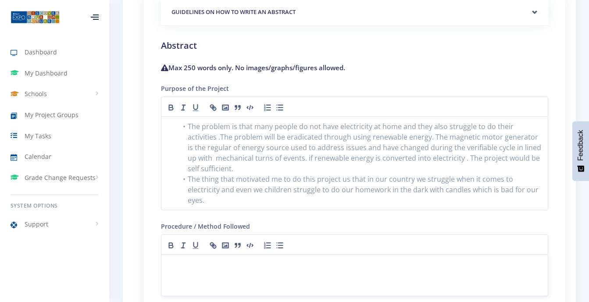
click at [171, 259] on p at bounding box center [355, 265] width 376 height 12
click at [247, 270] on p "hold them tight and conn" at bounding box center [355, 276] width 376 height 12
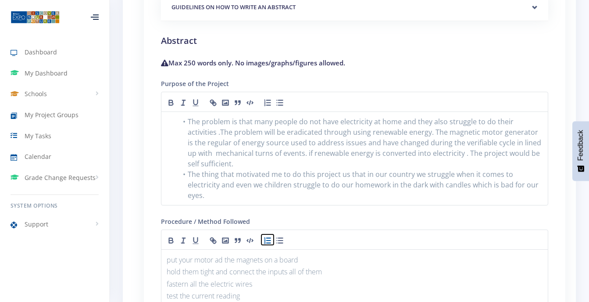
click at [264, 236] on icon "button" at bounding box center [267, 240] width 9 height 9
click at [162, 249] on div "put your motor ad the magnets on a board hold them tight and connect the inputs…" at bounding box center [354, 283] width 387 height 69
click at [270, 234] on button "button" at bounding box center [267, 239] width 12 height 11
click at [165, 260] on div "put your motor ad the magnets on a board hold them tight and connect the inputs…" at bounding box center [354, 284] width 387 height 68
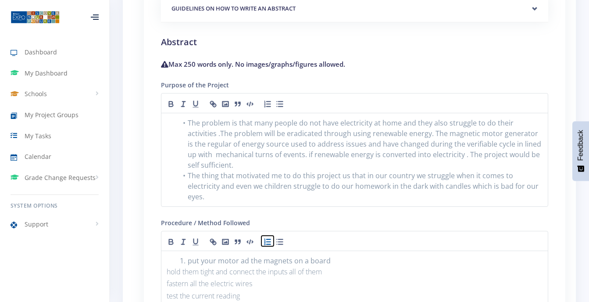
click at [265, 237] on icon "button" at bounding box center [267, 241] width 9 height 9
click at [268, 237] on icon "button" at bounding box center [267, 241] width 9 height 9
click at [163, 282] on div "put your motor ad the magnets on a board hold them tight and connect the inputs…" at bounding box center [354, 282] width 387 height 65
click at [264, 237] on icon "button" at bounding box center [267, 241] width 9 height 9
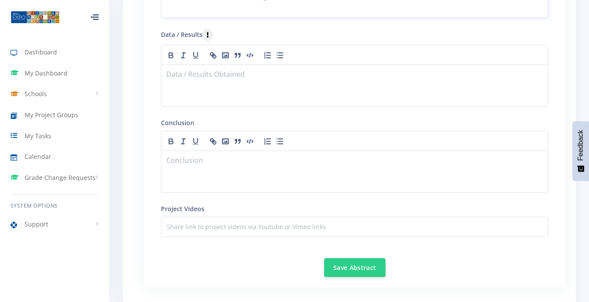
scroll to position [1103, 0]
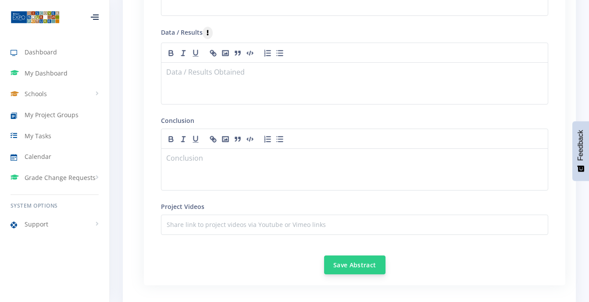
click at [376, 256] on button "Save Abstract" at bounding box center [354, 264] width 61 height 19
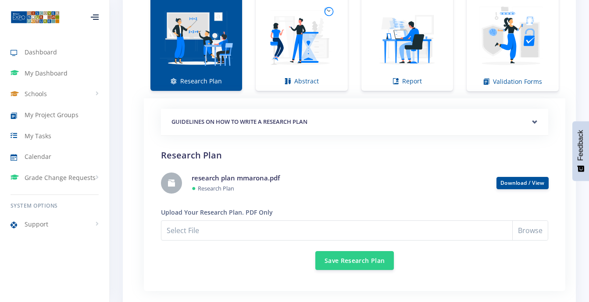
scroll to position [694, 0]
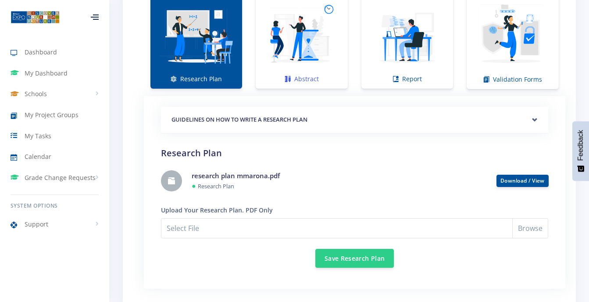
click at [324, 68] on img at bounding box center [302, 35] width 78 height 78
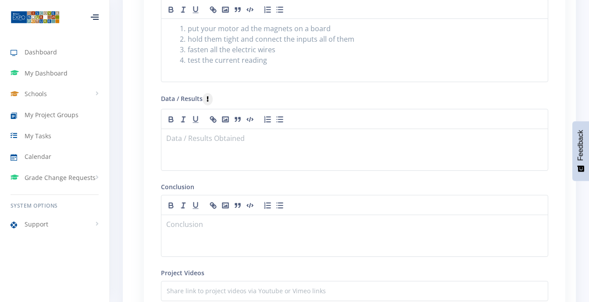
scroll to position [1072, 0]
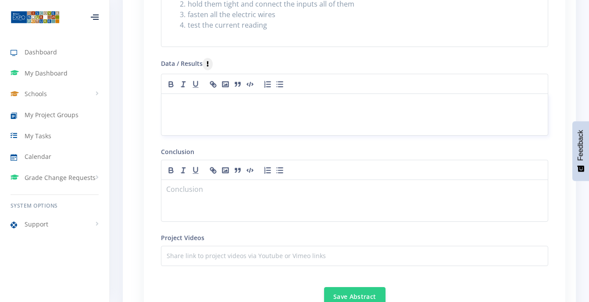
click at [283, 100] on div at bounding box center [354, 114] width 387 height 42
